Goal: Information Seeking & Learning: Learn about a topic

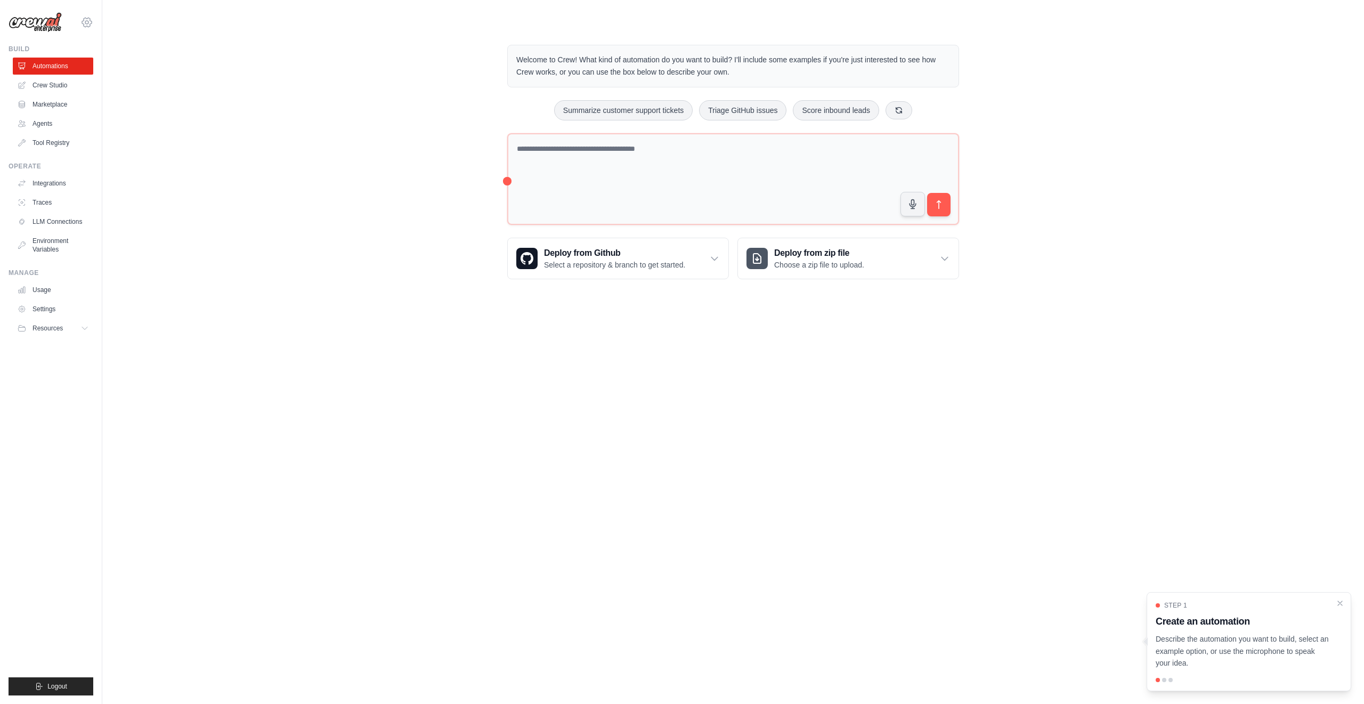
click at [89, 22] on icon at bounding box center [86, 22] width 13 height 13
click at [211, 45] on div "Welcome to Crew! What kind of automation do you want to build? I'll include som…" at bounding box center [733, 162] width 1228 height 269
click at [40, 85] on link "Crew Studio" at bounding box center [54, 85] width 80 height 17
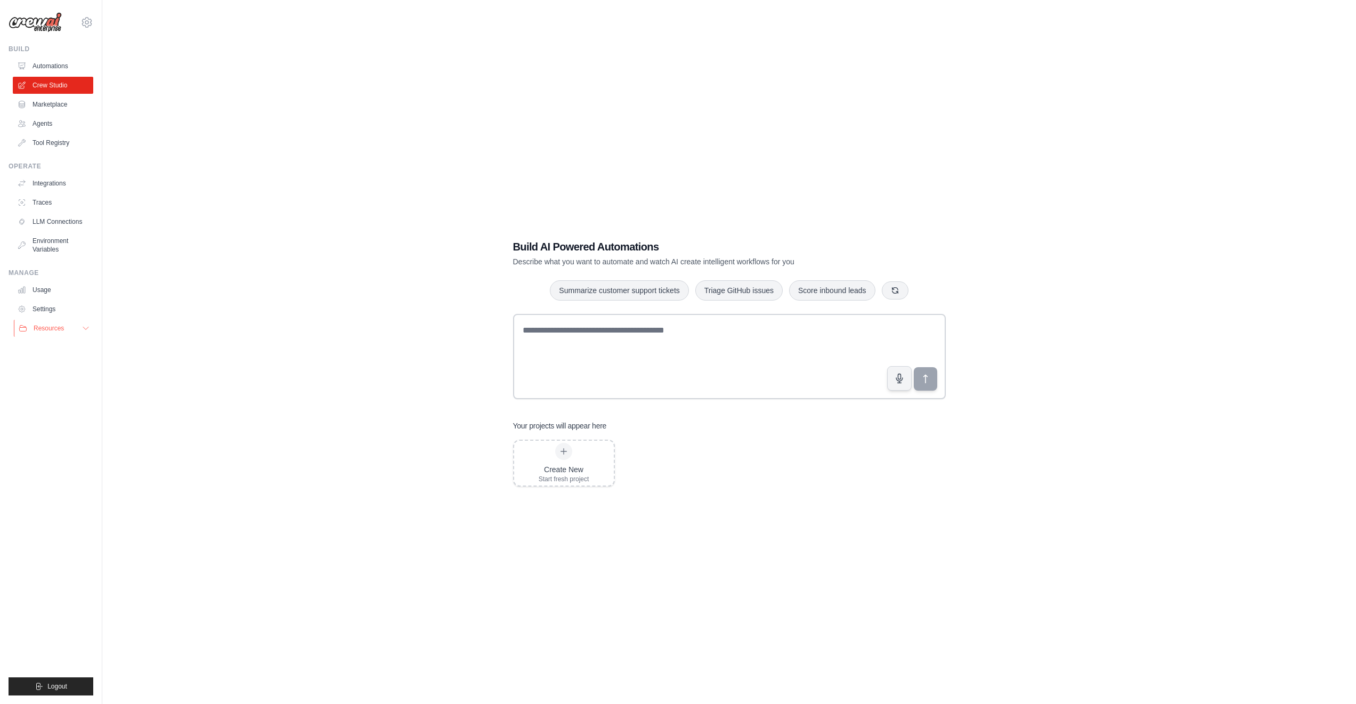
click at [78, 329] on button "Resources" at bounding box center [54, 328] width 80 height 17
click at [63, 348] on span "Documentation" at bounding box center [59, 346] width 43 height 9
